Goal: Transaction & Acquisition: Book appointment/travel/reservation

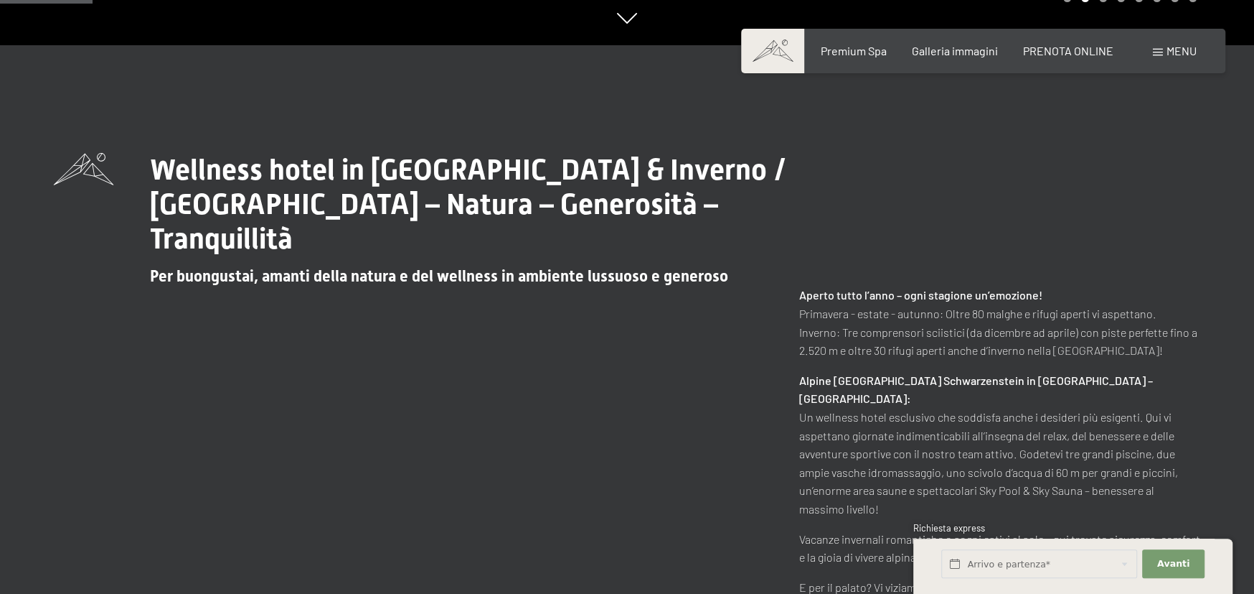
scroll to position [574, 0]
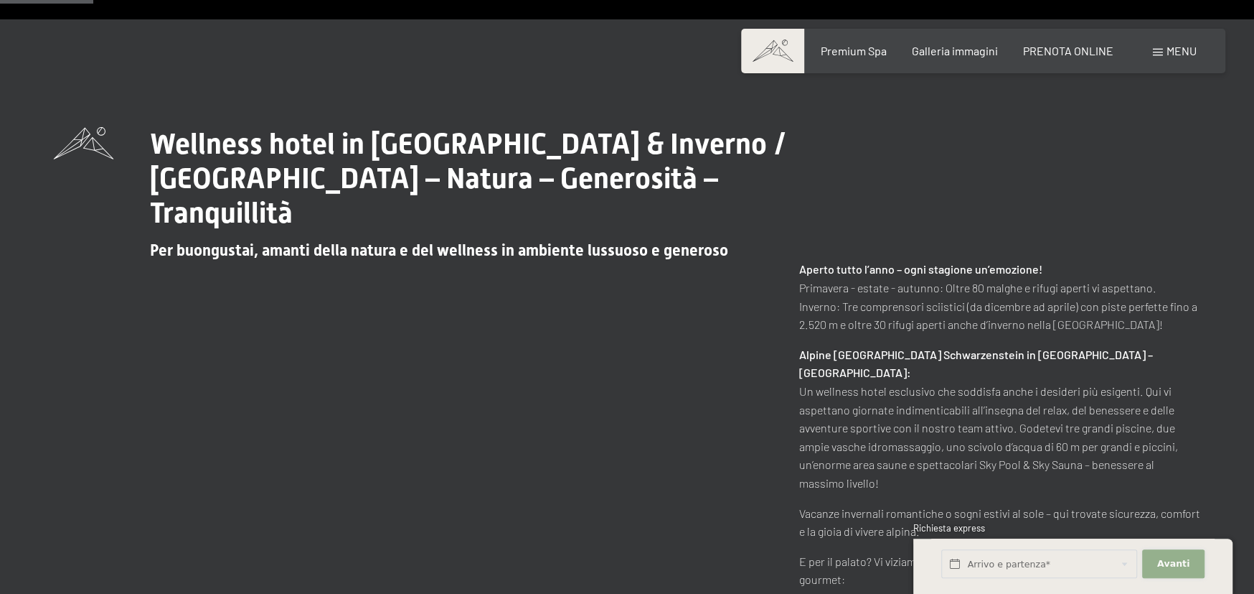
click at [1178, 564] on span "Avanti" at bounding box center [1174, 563] width 32 height 13
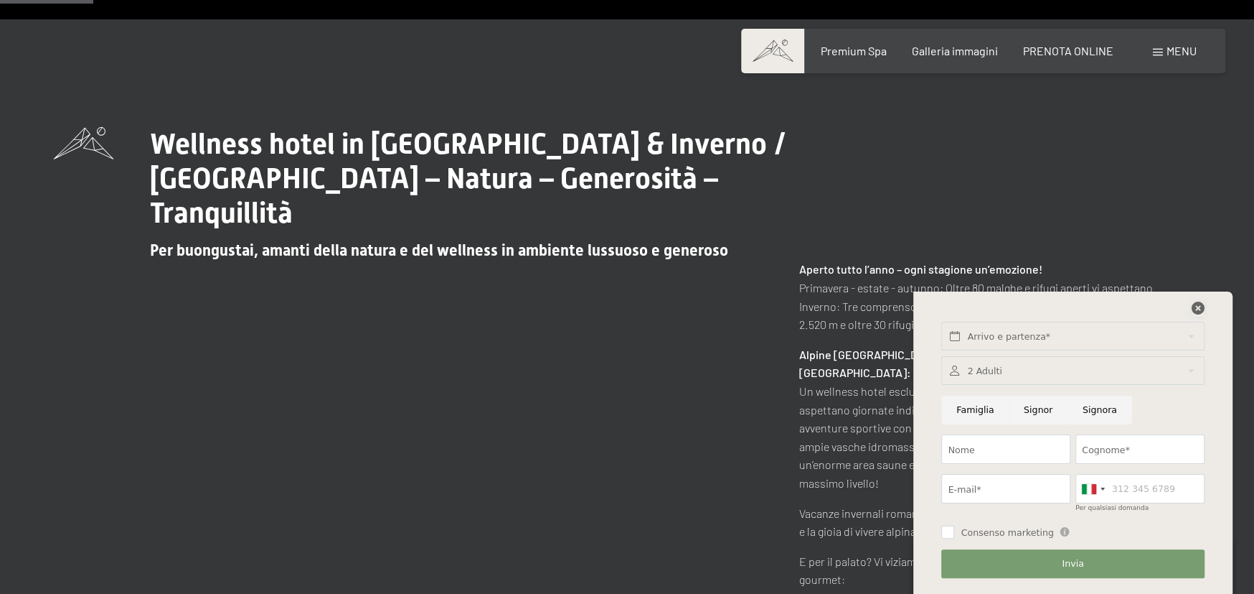
click at [1201, 307] on icon at bounding box center [1198, 307] width 13 height 13
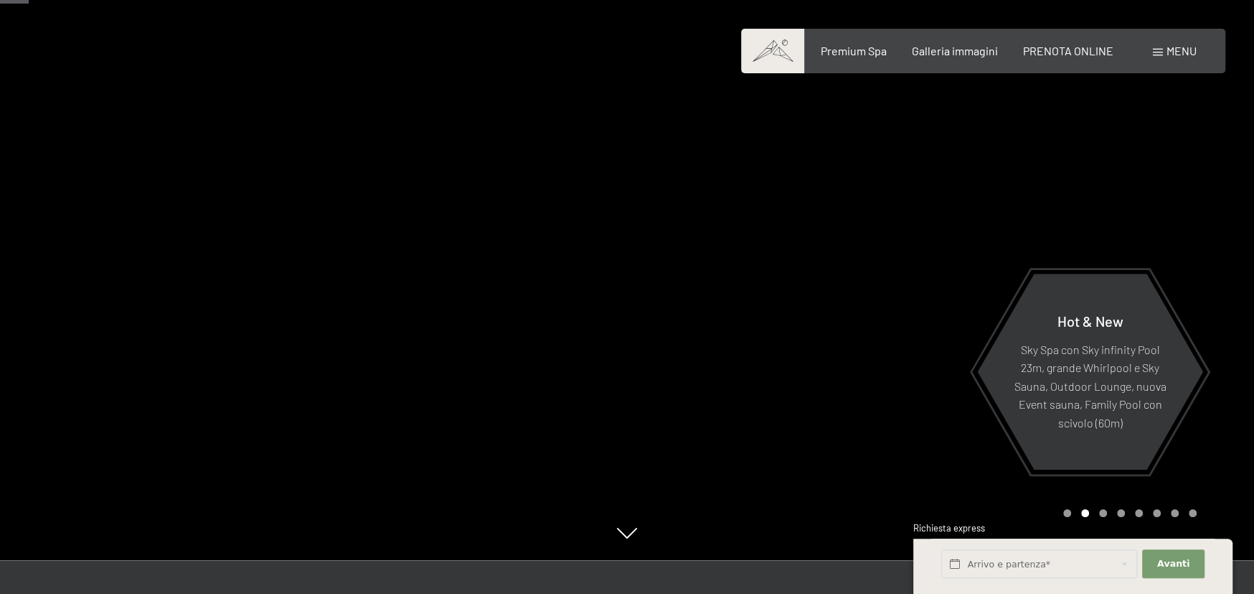
scroll to position [0, 0]
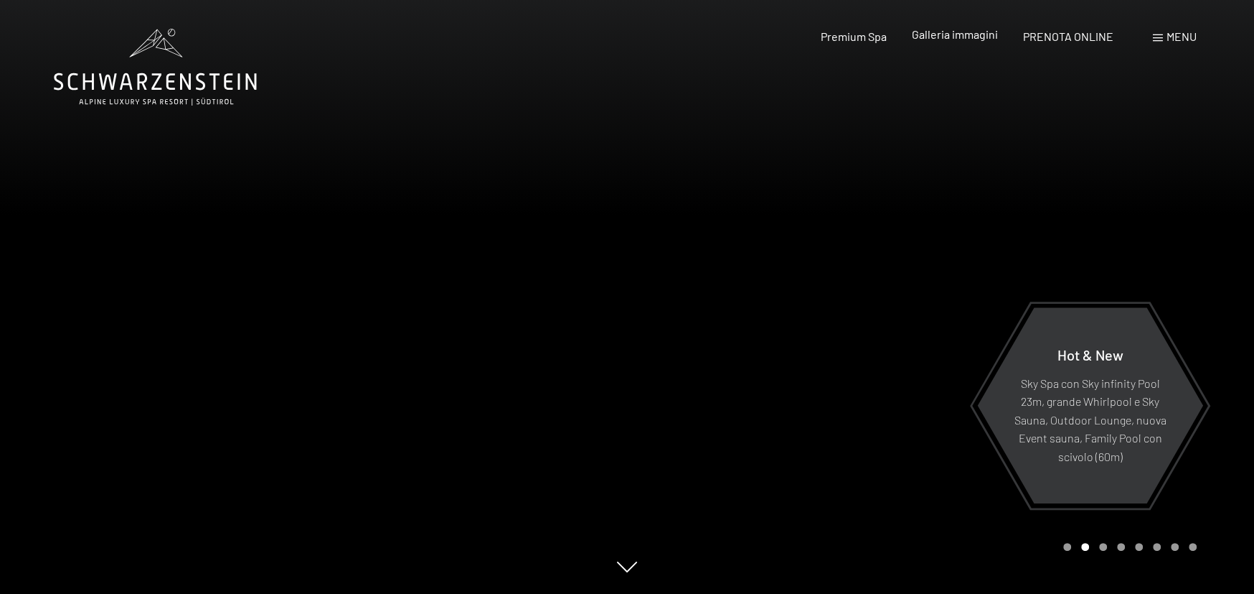
click at [940, 39] on span "Galleria immagini" at bounding box center [955, 34] width 86 height 14
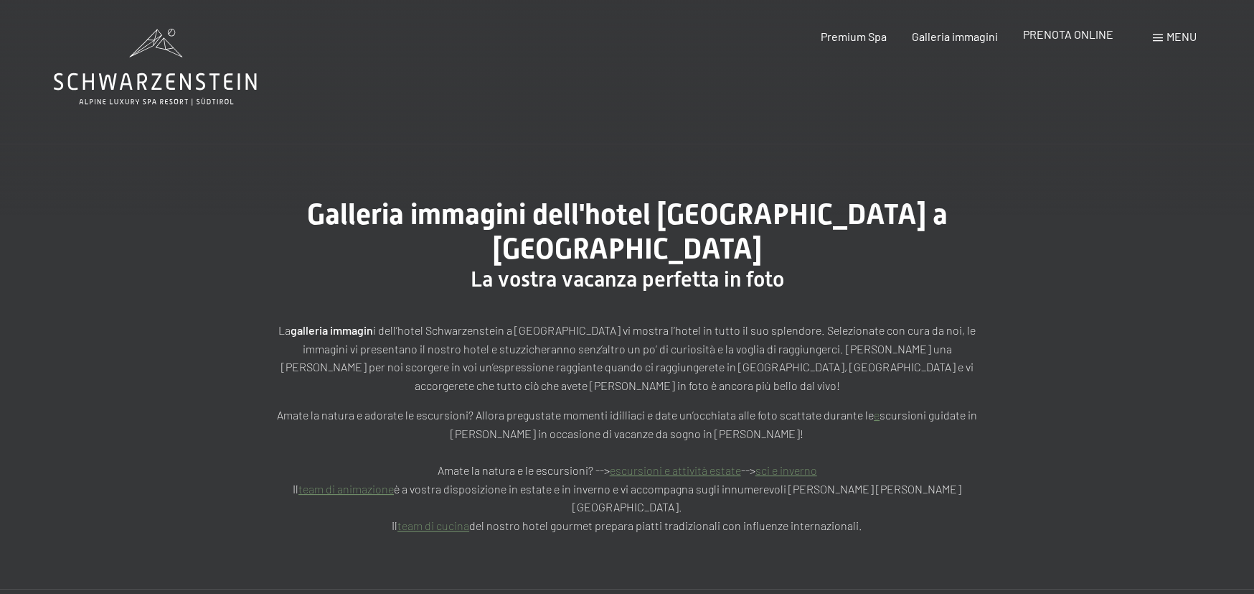
click at [1074, 29] on span "PRENOTA ONLINE" at bounding box center [1068, 34] width 90 height 14
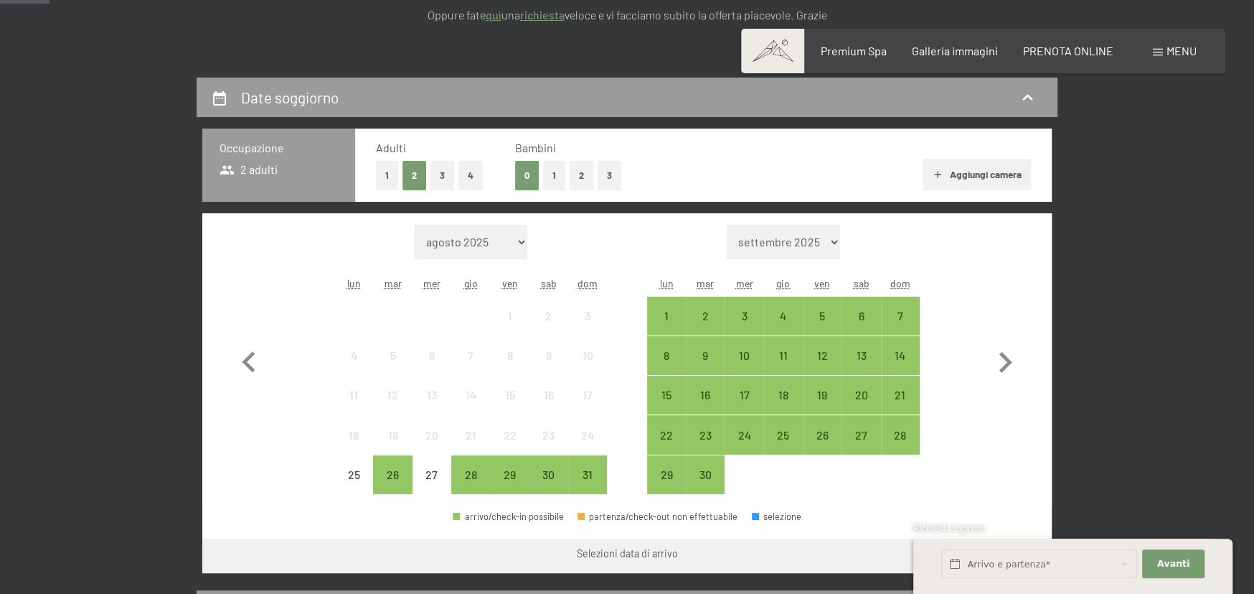
scroll to position [287, 0]
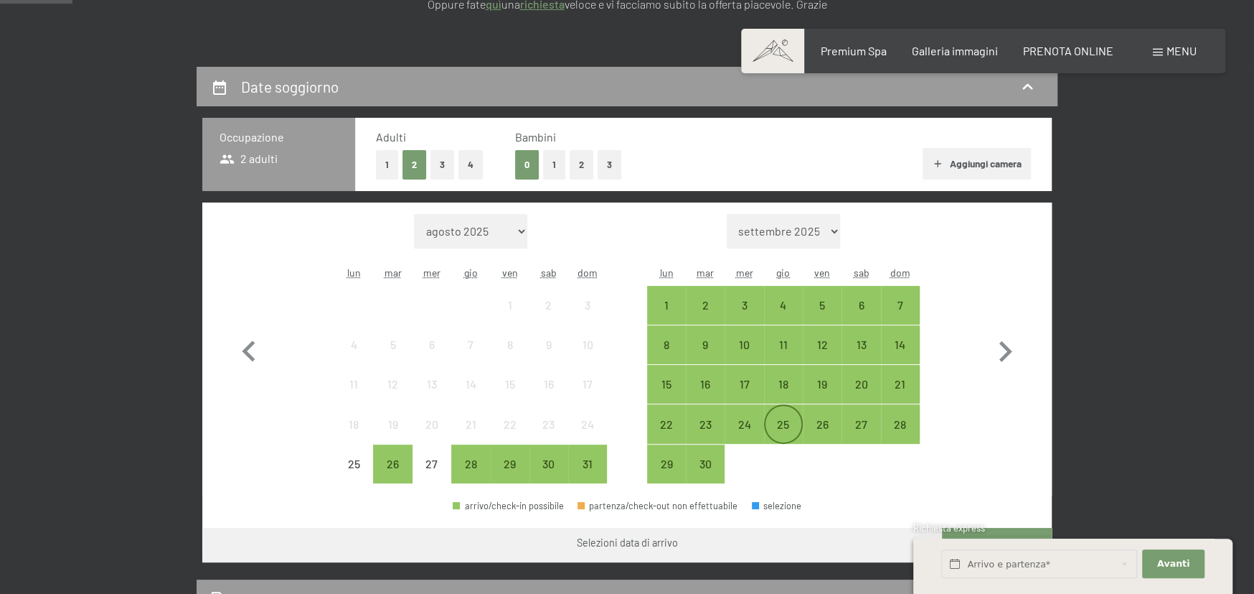
click at [773, 431] on div "25" at bounding box center [784, 436] width 36 height 36
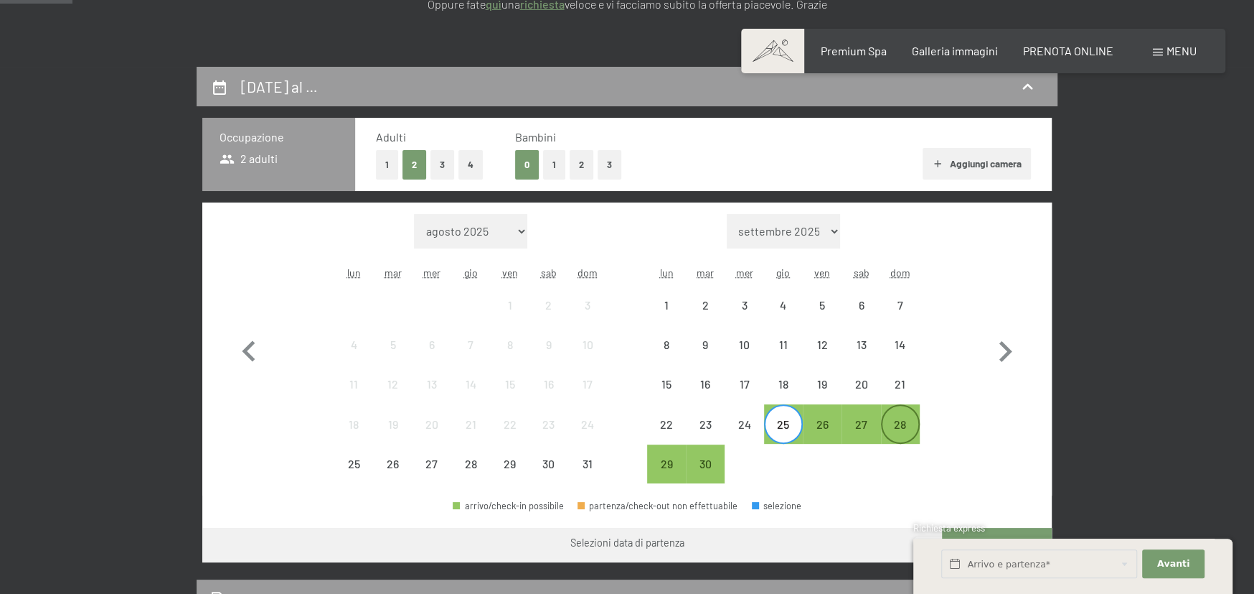
click at [901, 414] on div "28" at bounding box center [901, 423] width 36 height 36
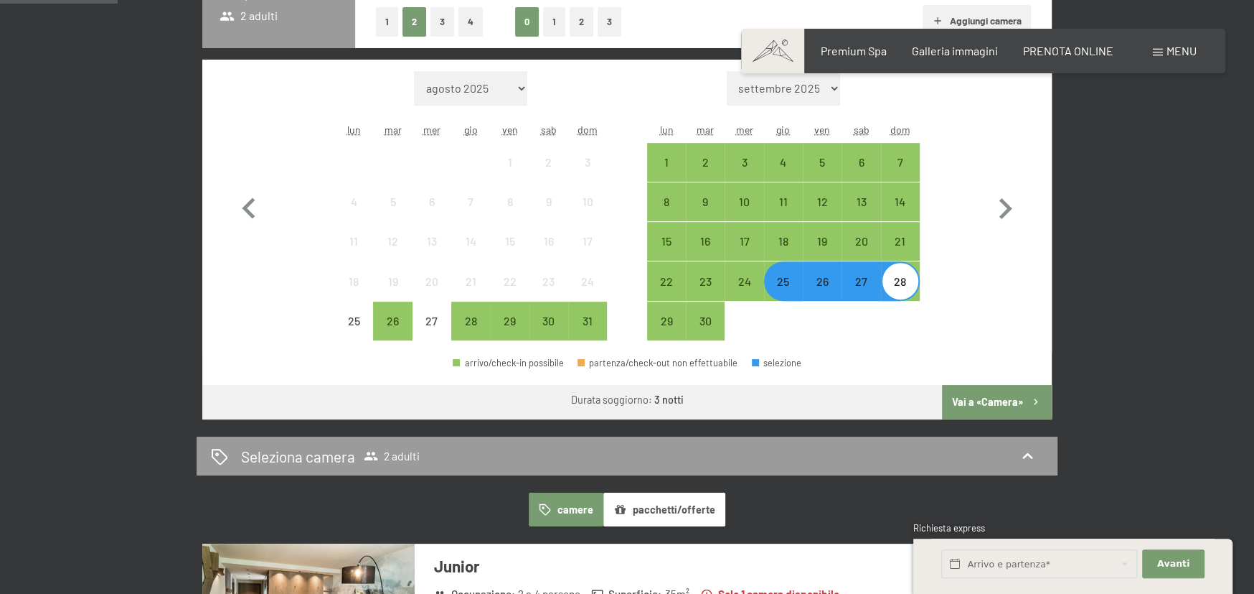
scroll to position [431, 0]
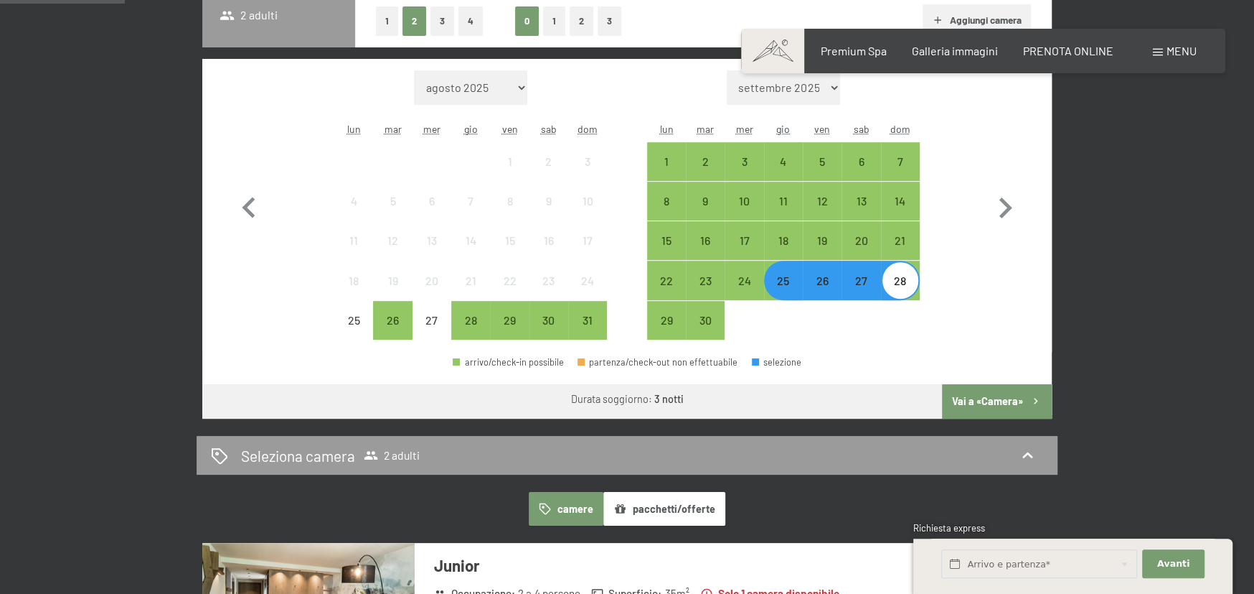
click at [974, 392] on button "Vai a «Camera»" at bounding box center [997, 401] width 110 height 34
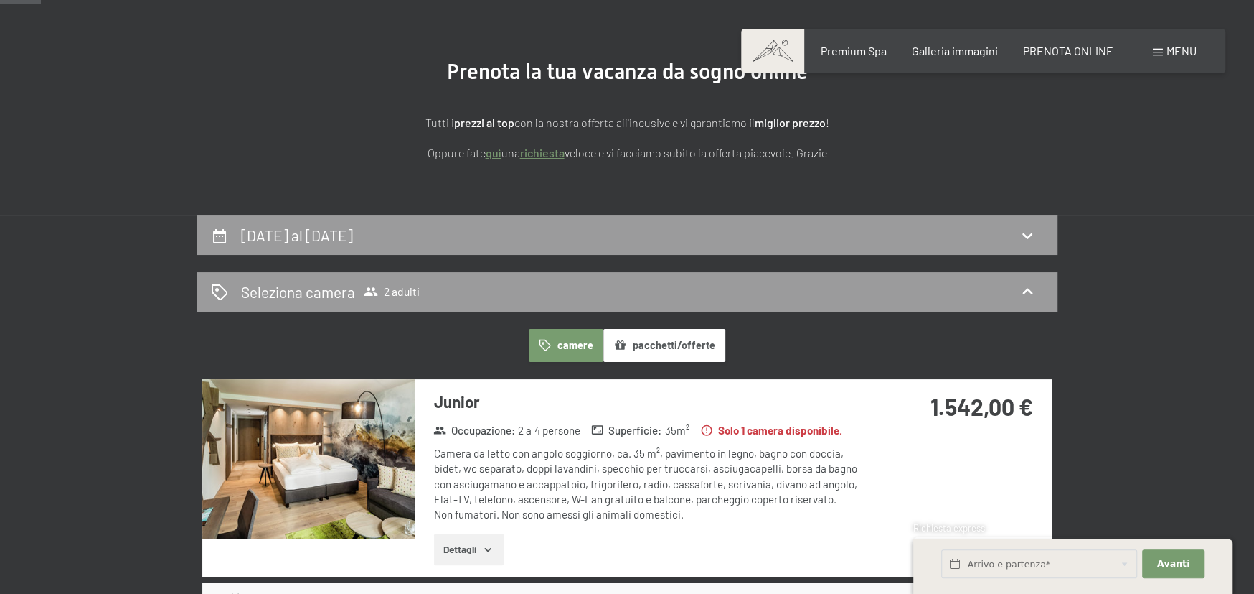
scroll to position [0, 0]
